Goal: Transaction & Acquisition: Purchase product/service

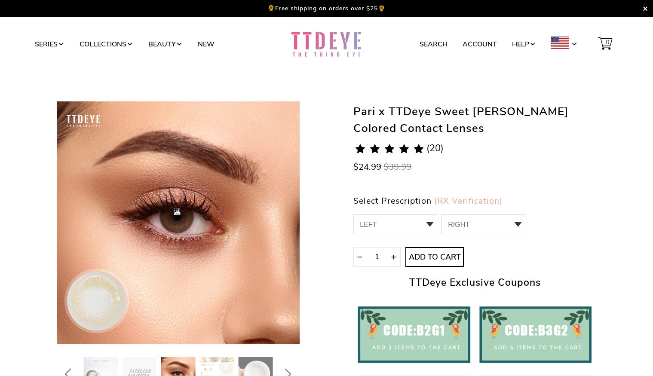
click at [437, 146] on span "(20)" at bounding box center [434, 148] width 17 height 9
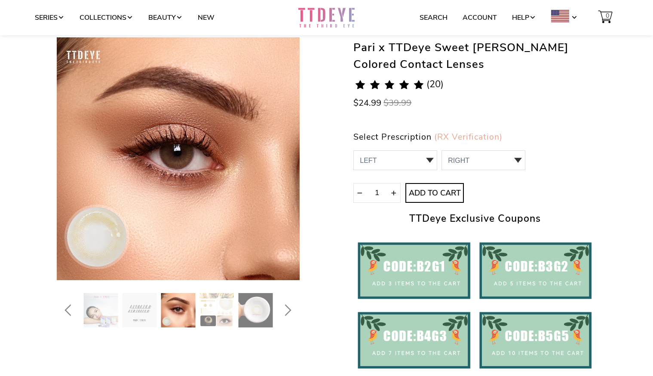
scroll to position [129, 0]
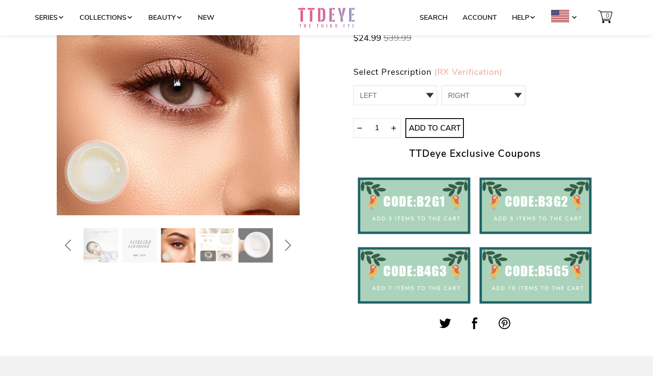
click at [182, 256] on img at bounding box center [178, 245] width 34 height 34
click at [107, 252] on img at bounding box center [100, 245] width 34 height 34
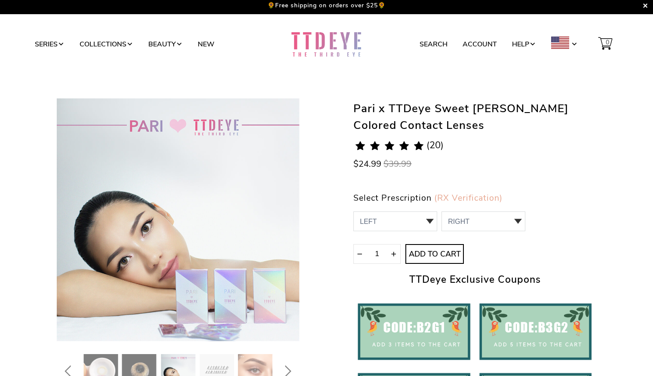
scroll to position [0, 0]
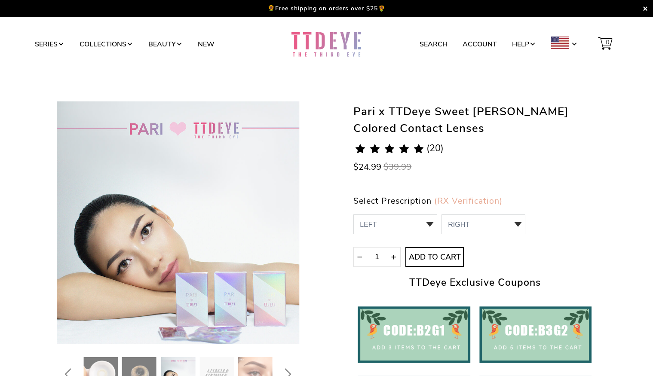
click at [174, 363] on img at bounding box center [178, 374] width 34 height 34
click at [213, 370] on img at bounding box center [216, 374] width 34 height 34
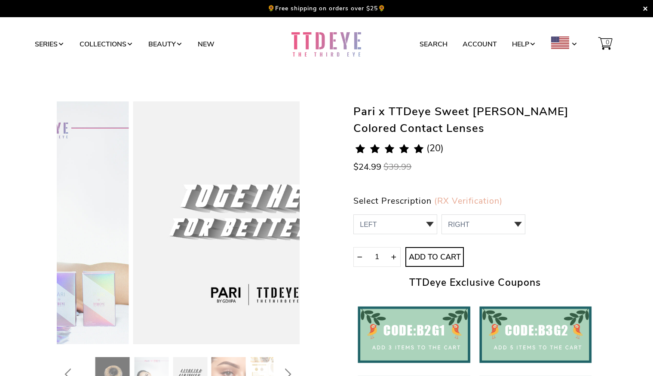
click at [237, 367] on img at bounding box center [228, 374] width 34 height 34
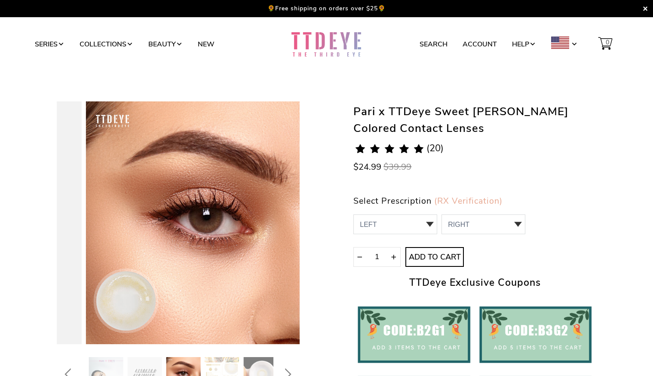
click at [241, 367] on div at bounding box center [287, 374] width 243 height 34
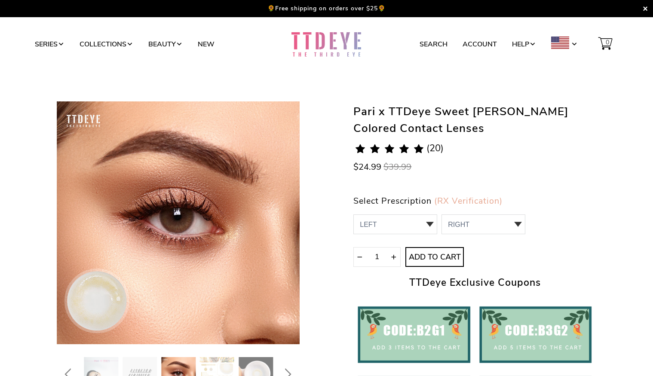
click at [211, 361] on img at bounding box center [217, 374] width 34 height 34
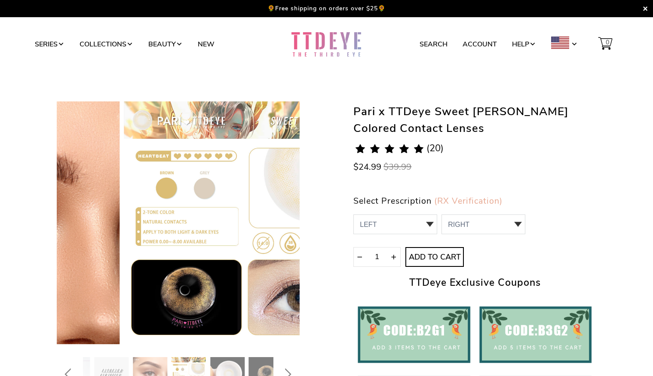
click at [240, 364] on img at bounding box center [227, 374] width 34 height 34
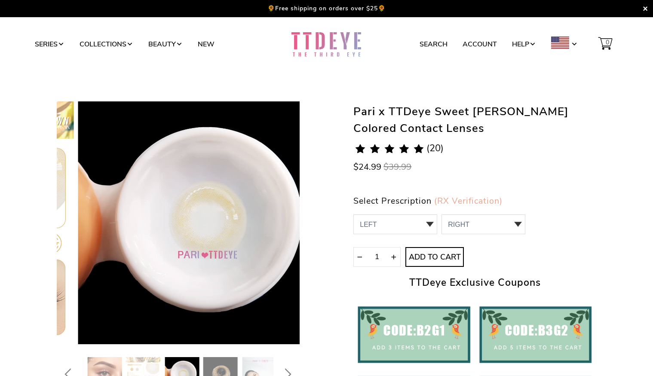
click at [122, 345] on div at bounding box center [178, 246] width 243 height 290
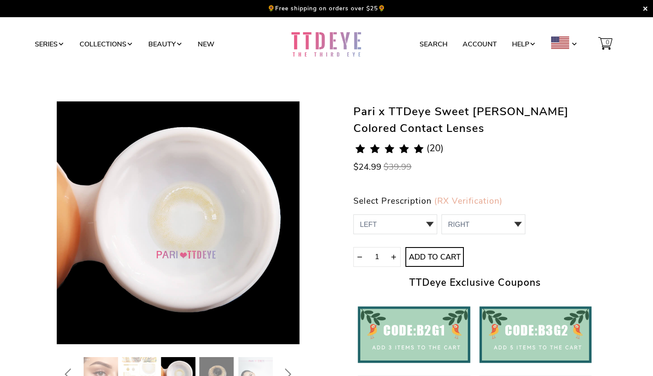
click at [176, 363] on img at bounding box center [178, 374] width 34 height 34
click at [150, 364] on img at bounding box center [139, 374] width 34 height 34
